Goal: Navigation & Orientation: Locate item on page

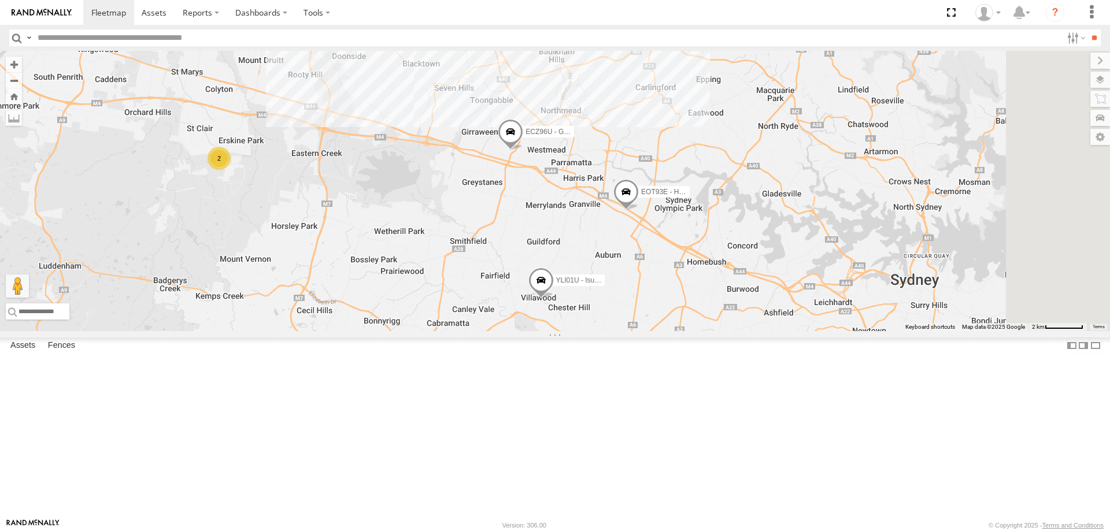
drag, startPoint x: 816, startPoint y: 320, endPoint x: 677, endPoint y: 270, distance: 147.4
click at [677, 270] on div "2 ECZ96U - Great Wall 2 EOT93E - HiAce YLI01U - Isuzu DMAX BK71PG - Toyota Hiac…" at bounding box center [555, 191] width 1110 height 280
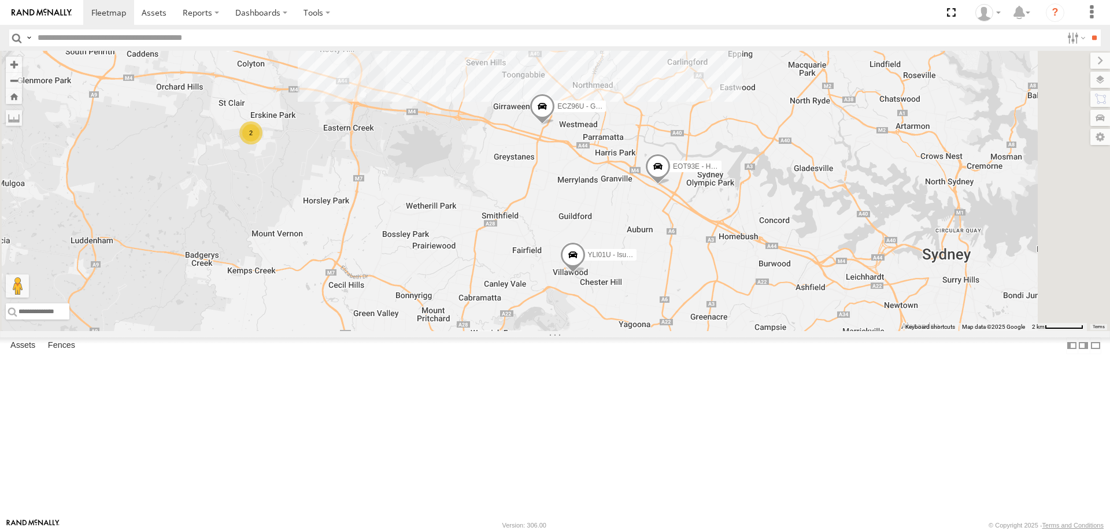
drag, startPoint x: 880, startPoint y: 432, endPoint x: 787, endPoint y: 365, distance: 114.7
click at [787, 331] on div "2 ECZ96U - Great Wall 2 EOT93E - HiAce YLI01U - Isuzu DMAX BK71PG - Toyota Hiac…" at bounding box center [555, 191] width 1110 height 280
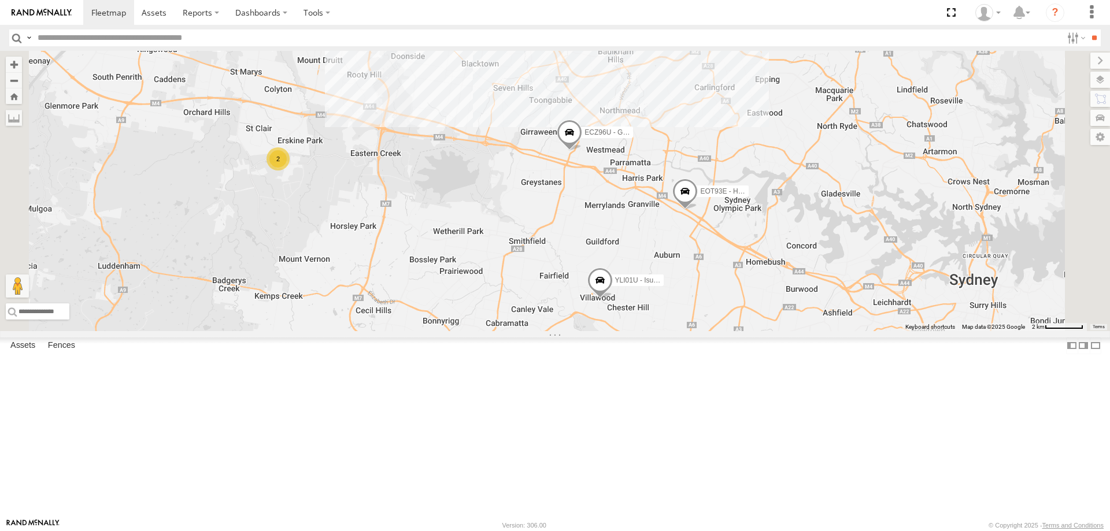
drag, startPoint x: 567, startPoint y: 250, endPoint x: 597, endPoint y: 278, distance: 41.3
click at [597, 278] on div "2 ECZ96U - Great Wall 2 EOT93E - HiAce YLI01U - Isuzu DMAX BK71PG - Toyota Hiac…" at bounding box center [555, 191] width 1110 height 280
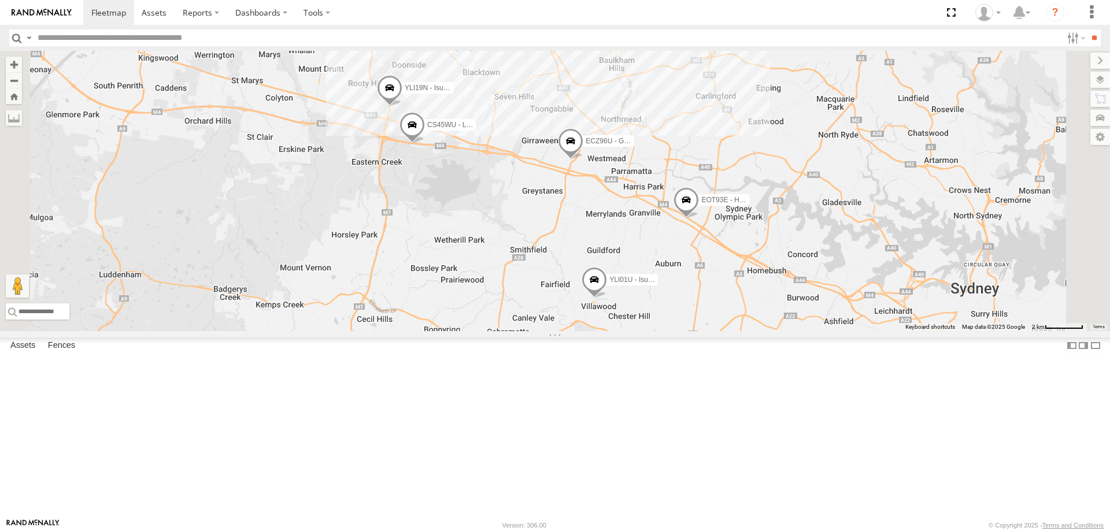
drag, startPoint x: 679, startPoint y: 287, endPoint x: 678, endPoint y: 296, distance: 9.3
click at [678, 296] on div "YLI19N - Isuzu DMAX ECZ96U - Great Wall CS45WU - LDV EOT93E - HiAce YLI01U - Is…" at bounding box center [555, 191] width 1110 height 280
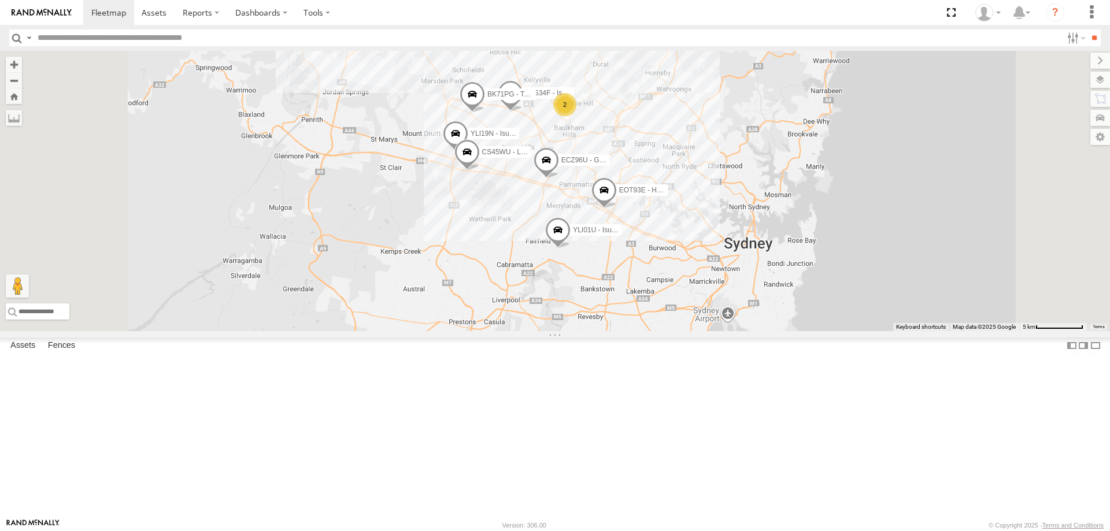
drag, startPoint x: 727, startPoint y: 216, endPoint x: 664, endPoint y: 213, distance: 62.5
click at [664, 213] on div "YLI19N - Isuzu DMAX ECZ96U - Great Wall CS45WU - LDV EOT93E - HiAce YLI01U - Is…" at bounding box center [555, 191] width 1110 height 280
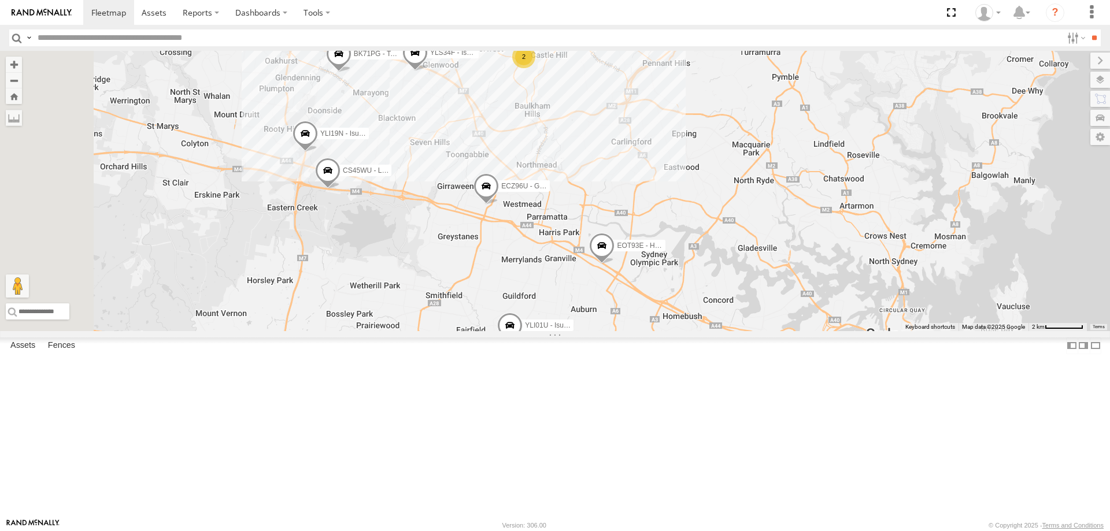
drag, startPoint x: 641, startPoint y: 239, endPoint x: 682, endPoint y: 216, distance: 46.8
click at [682, 216] on div "YLI19N - Isuzu DMAX ECZ96U - Great Wall CS45WU - LDV EOT93E - HiAce YLI01U - Is…" at bounding box center [555, 191] width 1110 height 280
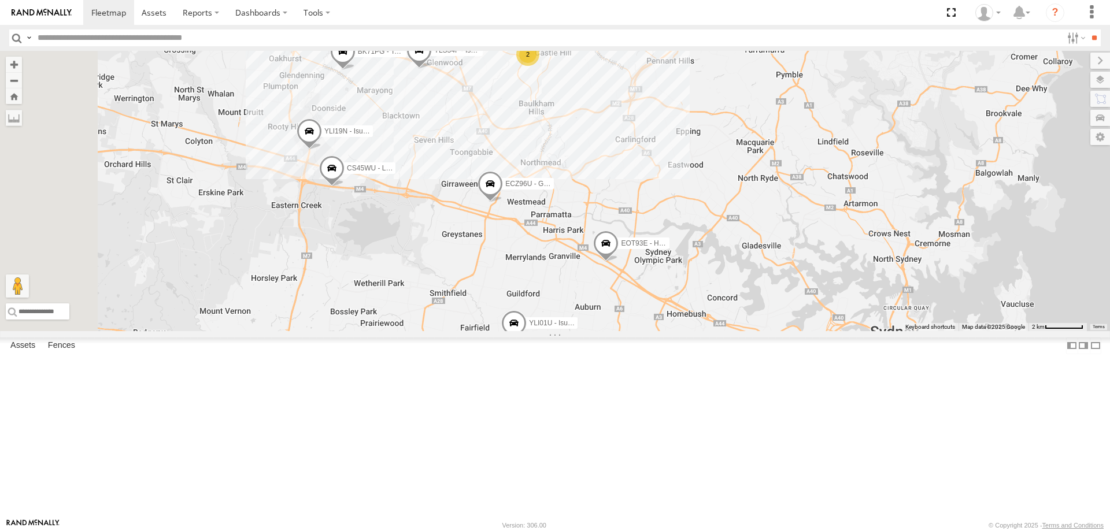
click at [345, 187] on span at bounding box center [331, 171] width 25 height 31
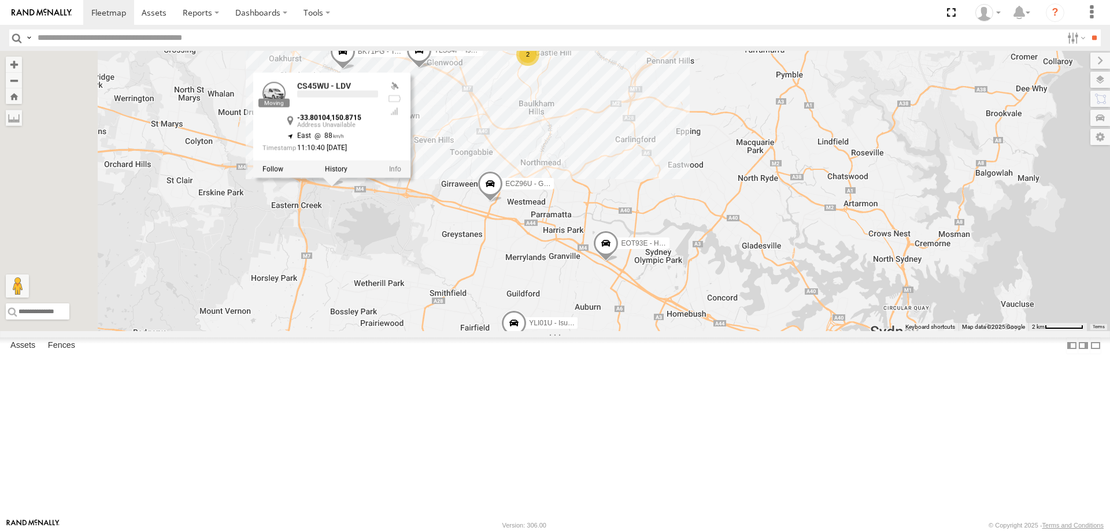
click at [486, 321] on div "YLI19N - Isuzu DMAX ECZ96U - Great Wall CS45WU - LDV EOT93E - HiAce YLI01U - Is…" at bounding box center [555, 191] width 1110 height 280
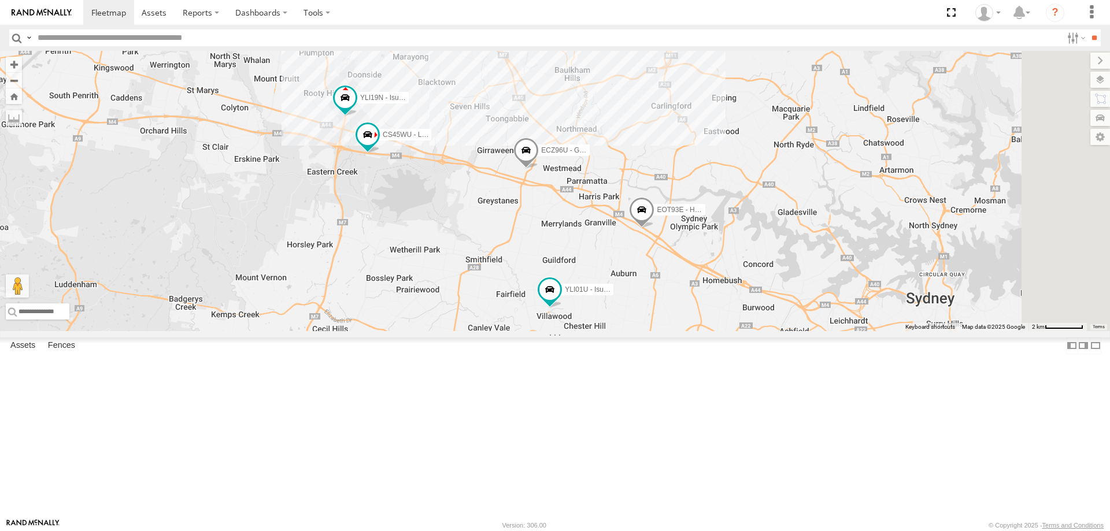
drag, startPoint x: 682, startPoint y: 420, endPoint x: 612, endPoint y: 384, distance: 78.8
click at [612, 331] on div "YLI19N - Isuzu DMAX ECZ96U - Great Wall 2 CS45WU - LDV EOT93E - HiAce YLI01U - …" at bounding box center [555, 191] width 1110 height 280
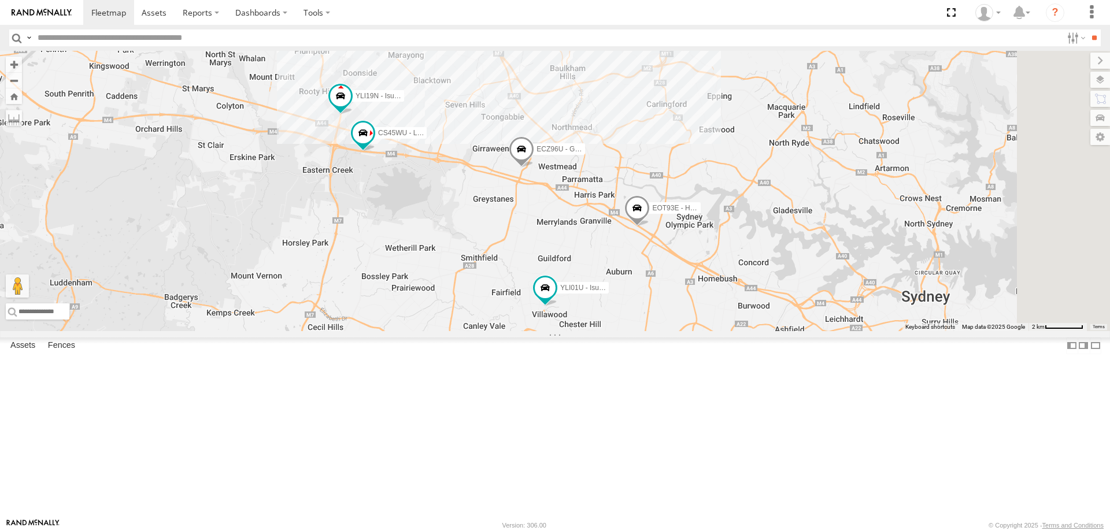
click at [534, 167] on span at bounding box center [521, 151] width 25 height 31
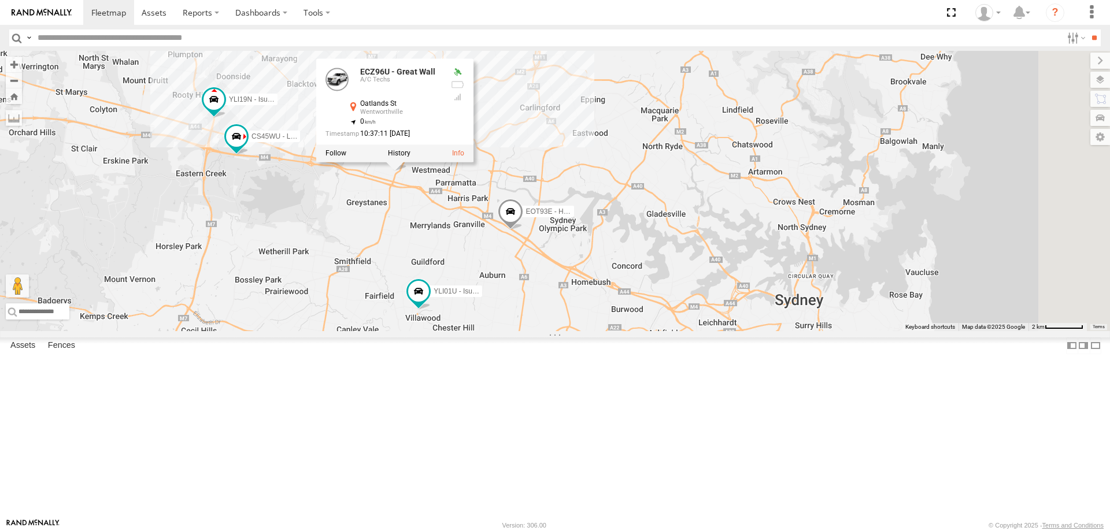
drag, startPoint x: 717, startPoint y: 360, endPoint x: 633, endPoint y: 364, distance: 84.5
click at [633, 331] on div "YLI19N - Isuzu DMAX ECZ96U - Great Wall 2 CS45WU - LDV EOT93E - HiAce YLI01U - …" at bounding box center [555, 191] width 1110 height 280
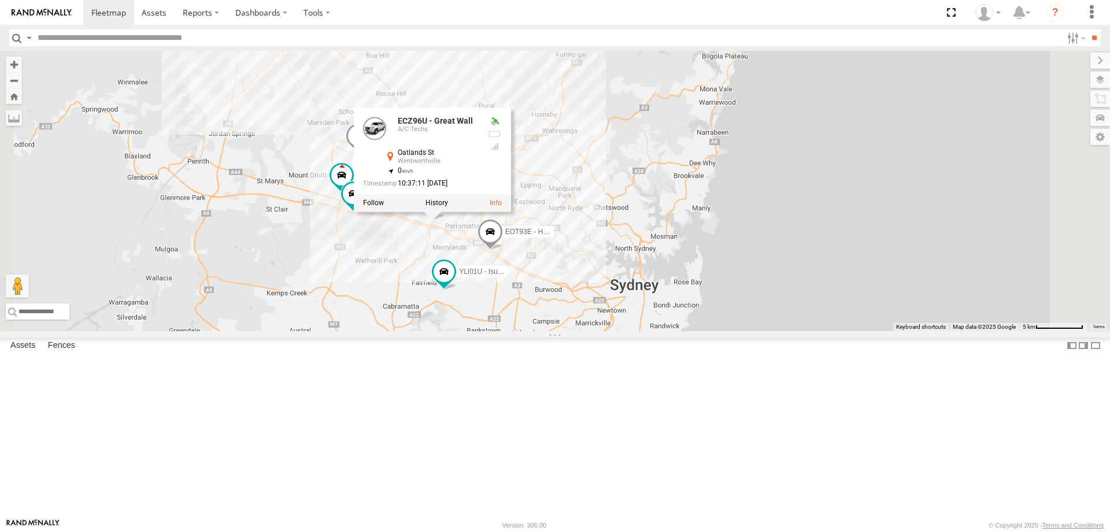
click at [527, 275] on span "YLI01U - Isuzu DMAX" at bounding box center [493, 271] width 68 height 8
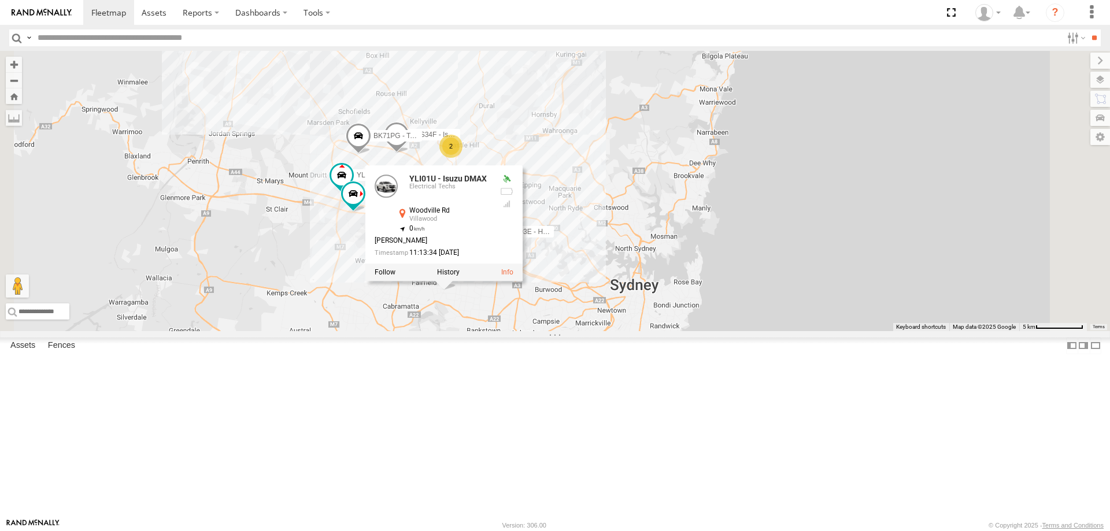
click at [717, 331] on div "YLI19N - Isuzu DMAX ECZ96U - Great Wall CS45WU - LDV EOT93E - HiAce YLI01U - Is…" at bounding box center [555, 191] width 1110 height 280
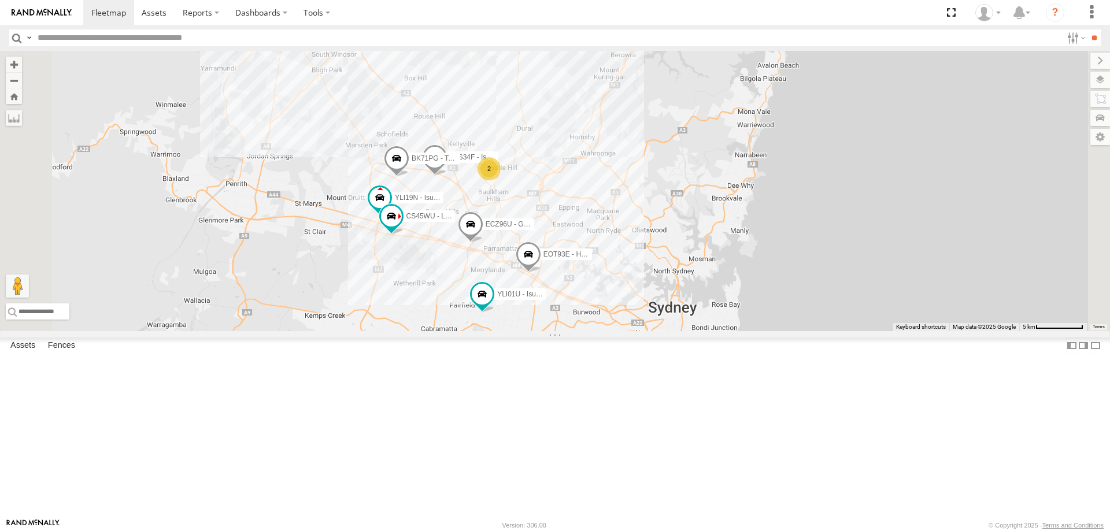
drag, startPoint x: 562, startPoint y: 344, endPoint x: 605, endPoint y: 371, distance: 50.7
click at [605, 331] on div "YLI19N - Isuzu DMAX ECZ96U - Great Wall CS45WU - LDV EOT93E - HiAce YLI01U - Is…" at bounding box center [555, 191] width 1110 height 280
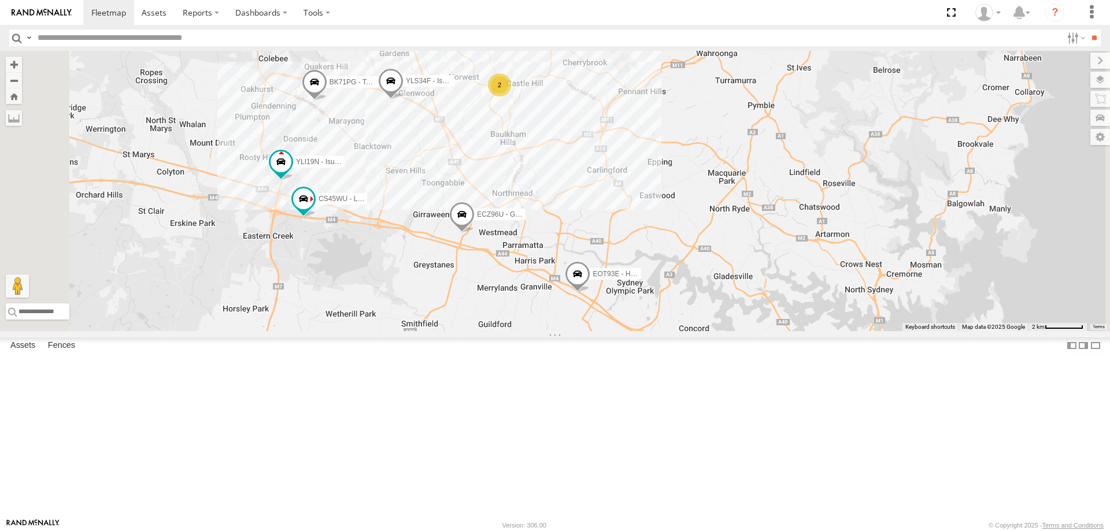
drag, startPoint x: 698, startPoint y: 341, endPoint x: 809, endPoint y: 353, distance: 111.7
click at [809, 331] on div "YLI19N - Isuzu DMAX ECZ96U - Great Wall CS45WU - LDV EOT93E - HiAce YLI01U - Is…" at bounding box center [555, 191] width 1110 height 280
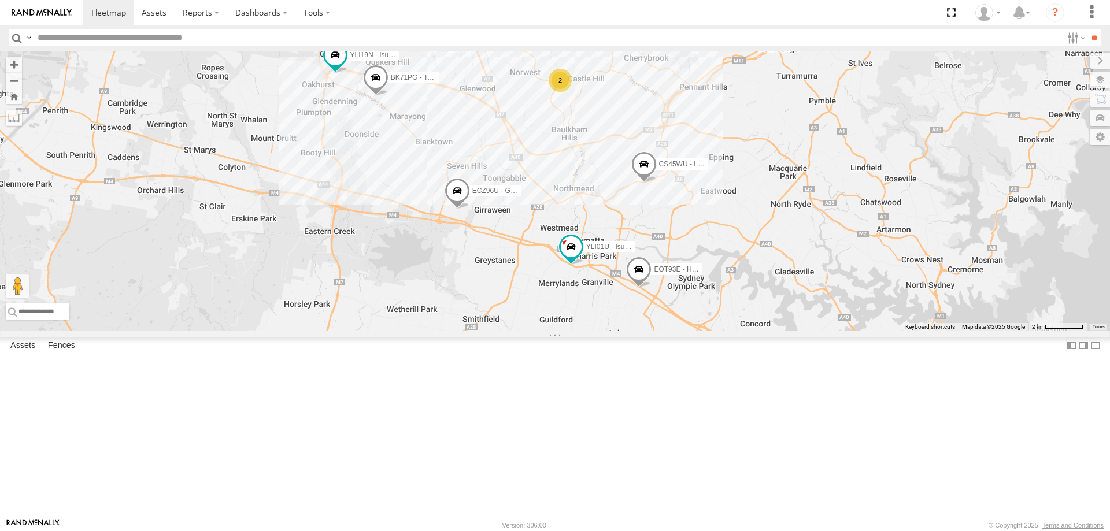
drag, startPoint x: 955, startPoint y: 403, endPoint x: 861, endPoint y: 338, distance: 114.7
click at [861, 331] on div "YLI19N - Isuzu DMAX ECZ96U - Great Wall 2 CS45WU - LDV EOT93E - HiAce YLI01U - …" at bounding box center [555, 191] width 1110 height 280
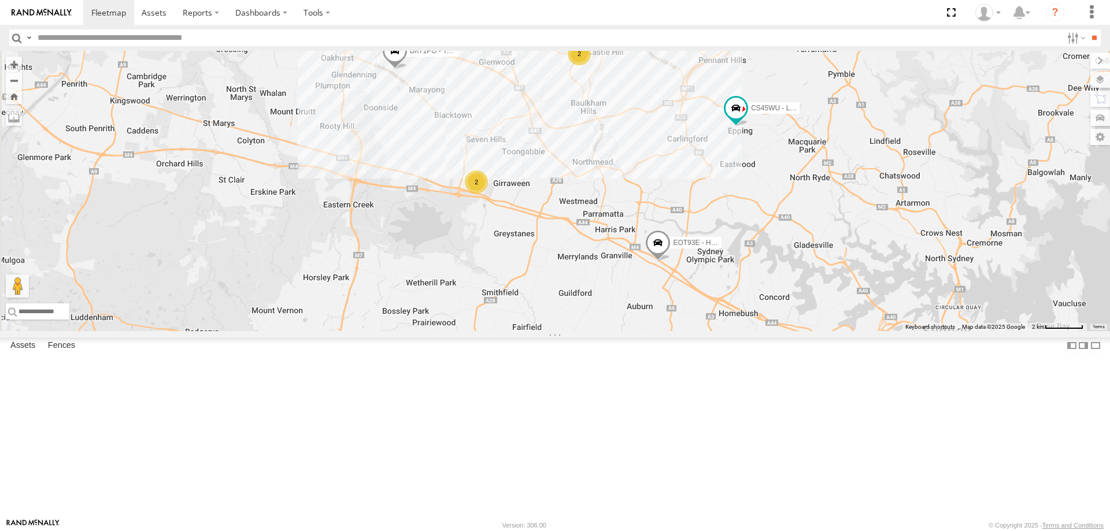
drag, startPoint x: 757, startPoint y: 460, endPoint x: 713, endPoint y: 365, distance: 104.5
click at [713, 331] on div "YLI19N - Isuzu DMAX 2 2 CS45WU - LDV EOT93E - HiAce BK71PG - Toyota Hiace YLS34…" at bounding box center [555, 191] width 1110 height 280
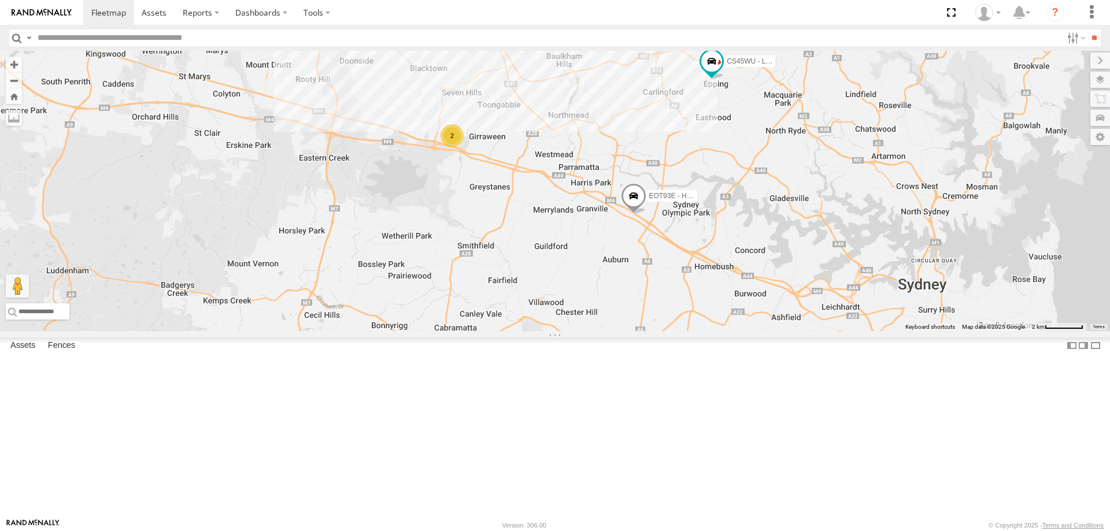
drag, startPoint x: 757, startPoint y: 305, endPoint x: 752, endPoint y: 292, distance: 14.3
click at [752, 292] on div "YLI19N - Isuzu DMAX 2 2 CS45WU - LDV EOT93E - HiAce BK71PG - Toyota Hiace YLS34…" at bounding box center [555, 191] width 1110 height 280
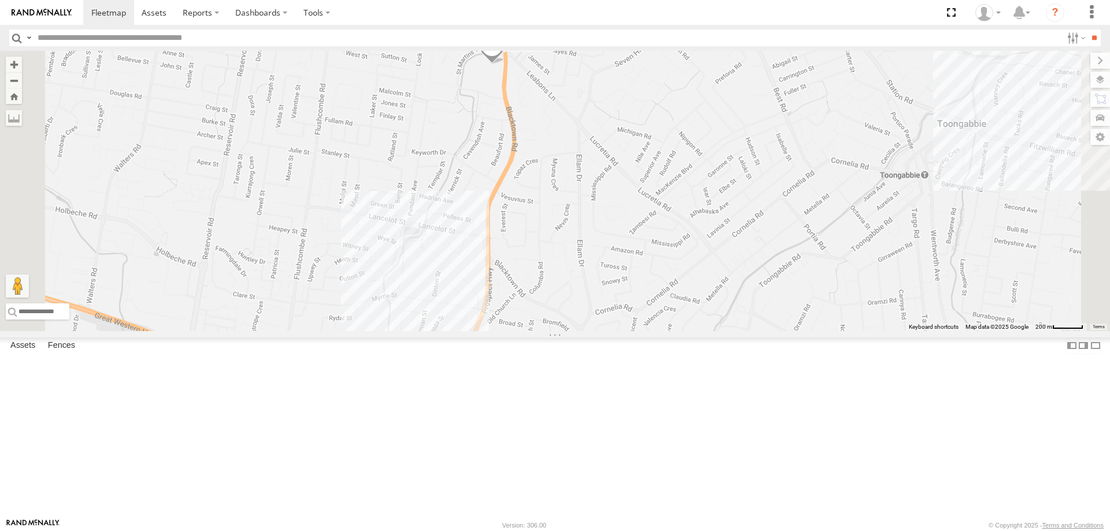
drag, startPoint x: 647, startPoint y: 273, endPoint x: 671, endPoint y: 456, distance: 184.2
click at [671, 331] on div "YLI19N - Isuzu DMAX ECZ96U - Great Wall CS45WU - LDV EOT93E - HiAce YLI01U - Is…" at bounding box center [555, 191] width 1110 height 280
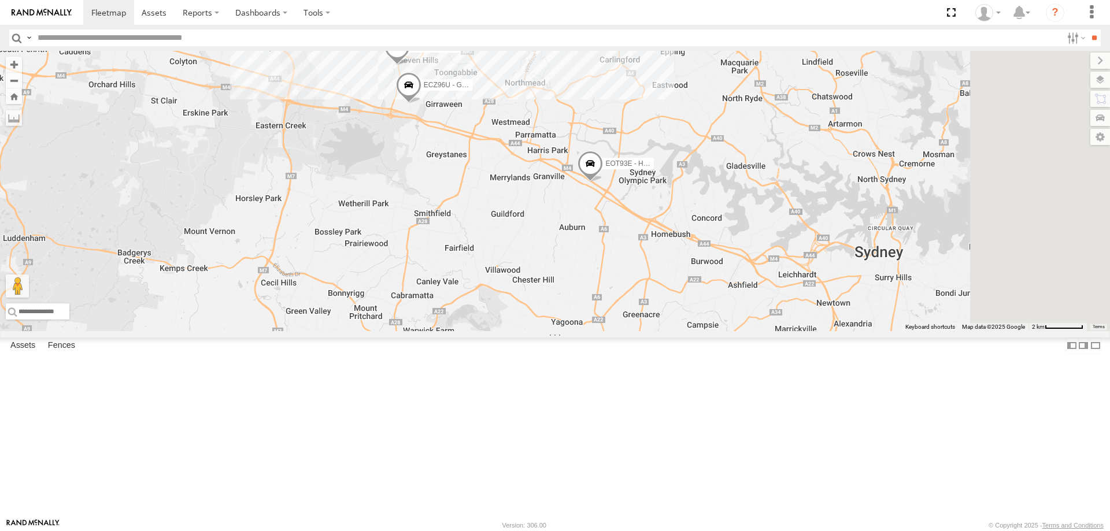
drag, startPoint x: 725, startPoint y: 482, endPoint x: 595, endPoint y: 220, distance: 292.1
click at [595, 220] on div "YLI19N - Isuzu DMAX ECZ96U - Great Wall CS45WU - LDV EOT93E - HiAce YLI01U - Is…" at bounding box center [555, 191] width 1110 height 280
